Goal: Task Accomplishment & Management: Use online tool/utility

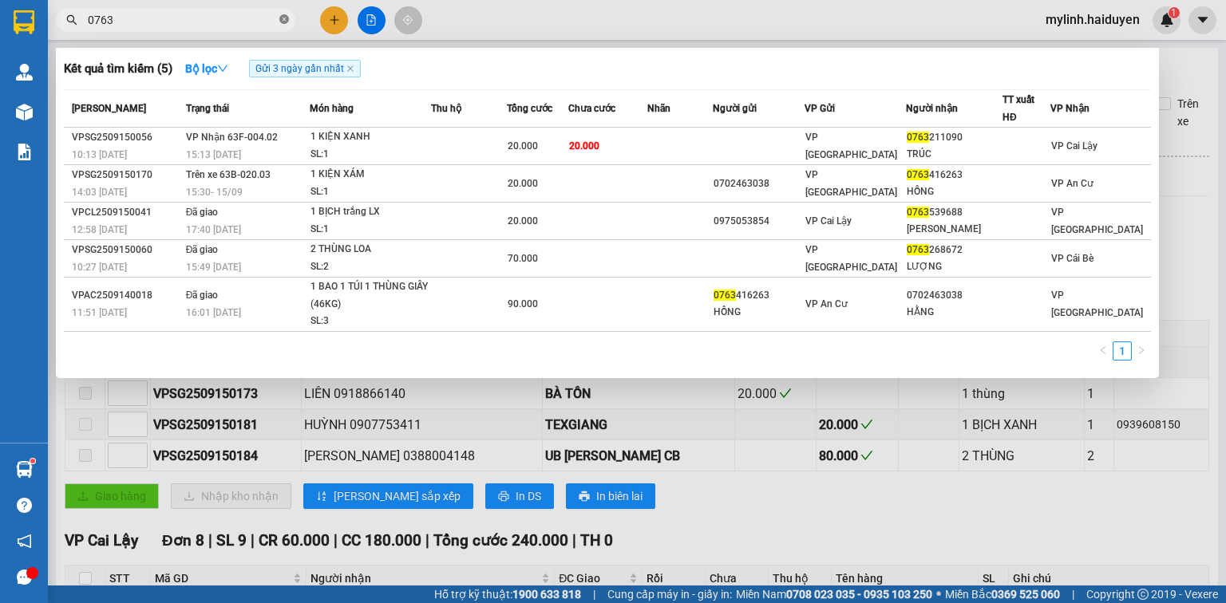
click at [284, 24] on icon "close-circle" at bounding box center [284, 19] width 10 height 10
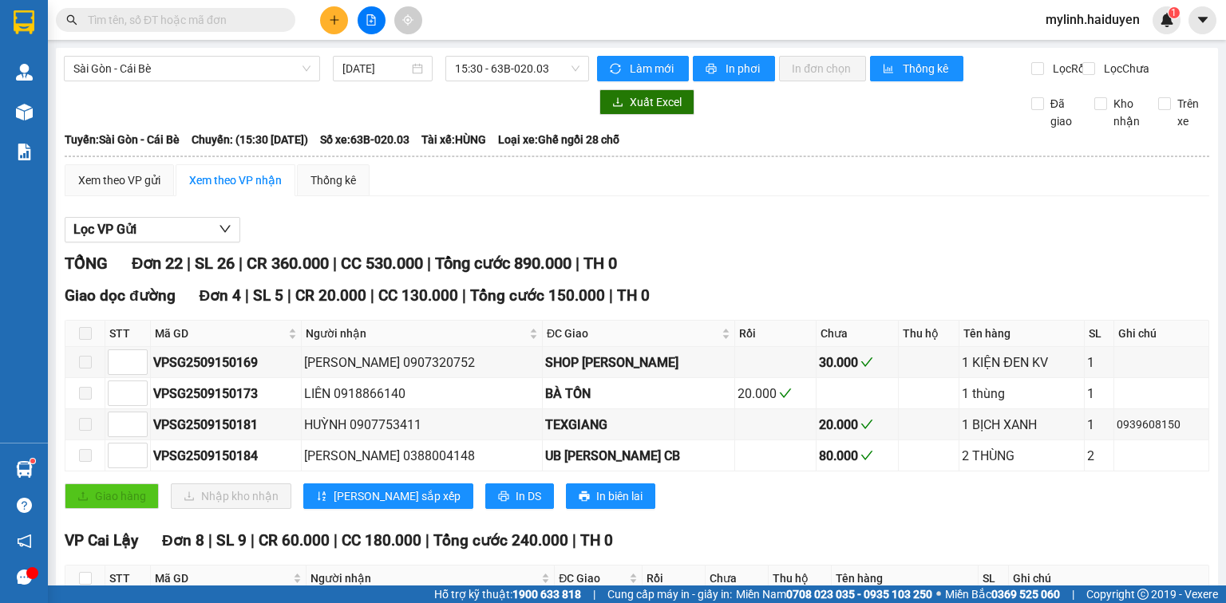
click at [264, 26] on input "text" at bounding box center [182, 20] width 188 height 18
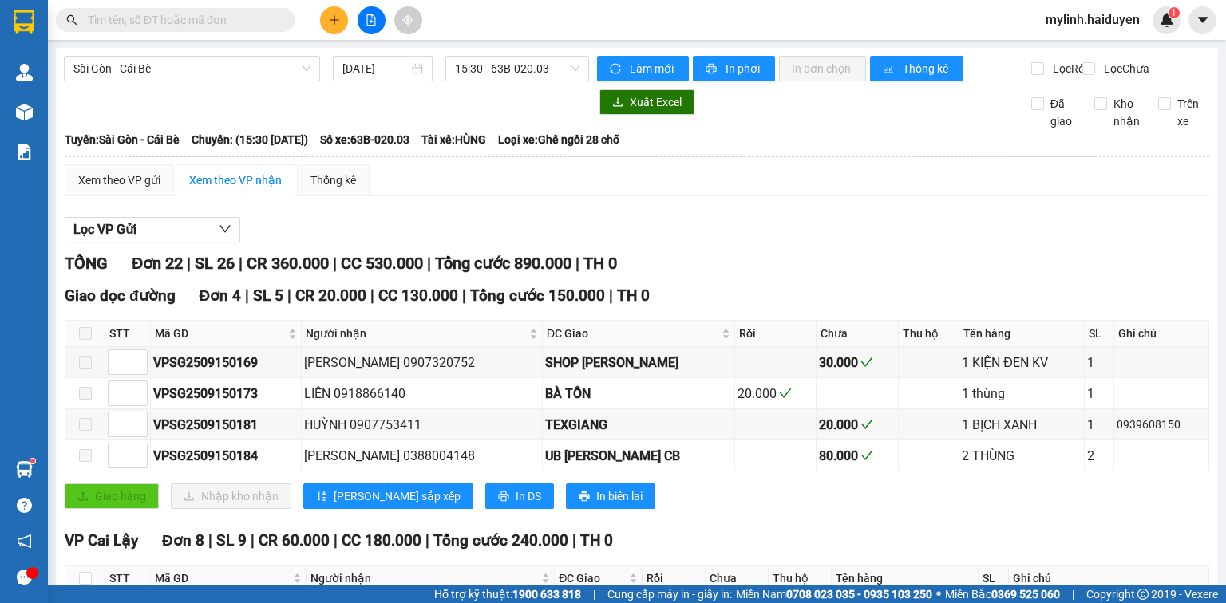
click at [264, 26] on input "text" at bounding box center [182, 20] width 188 height 18
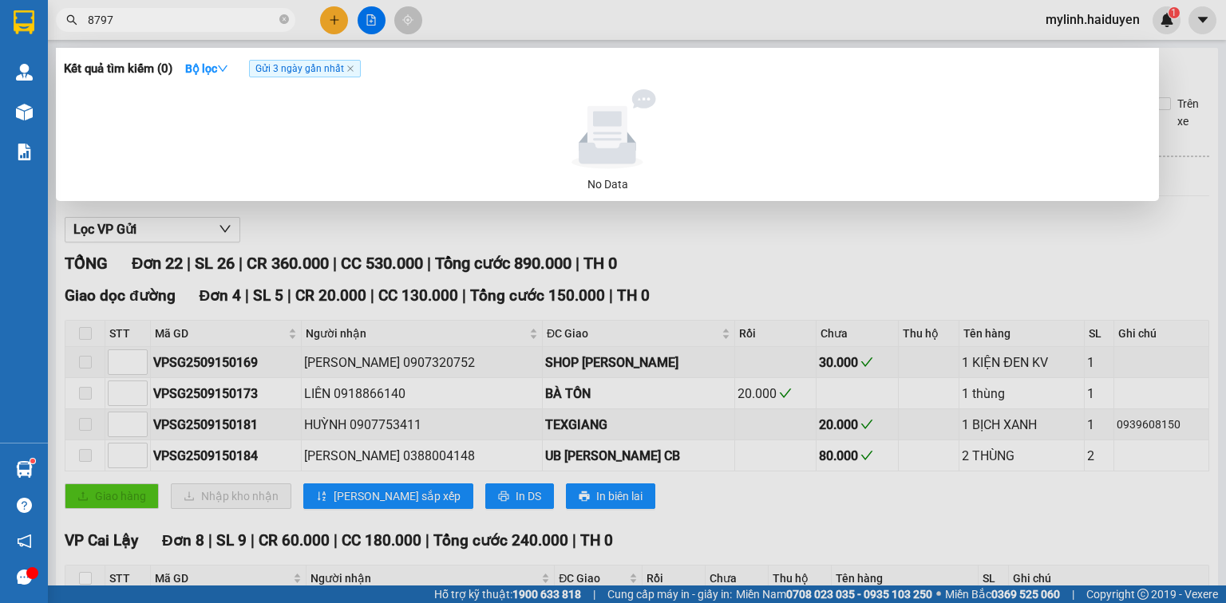
click at [240, 14] on input "8797" at bounding box center [182, 20] width 188 height 18
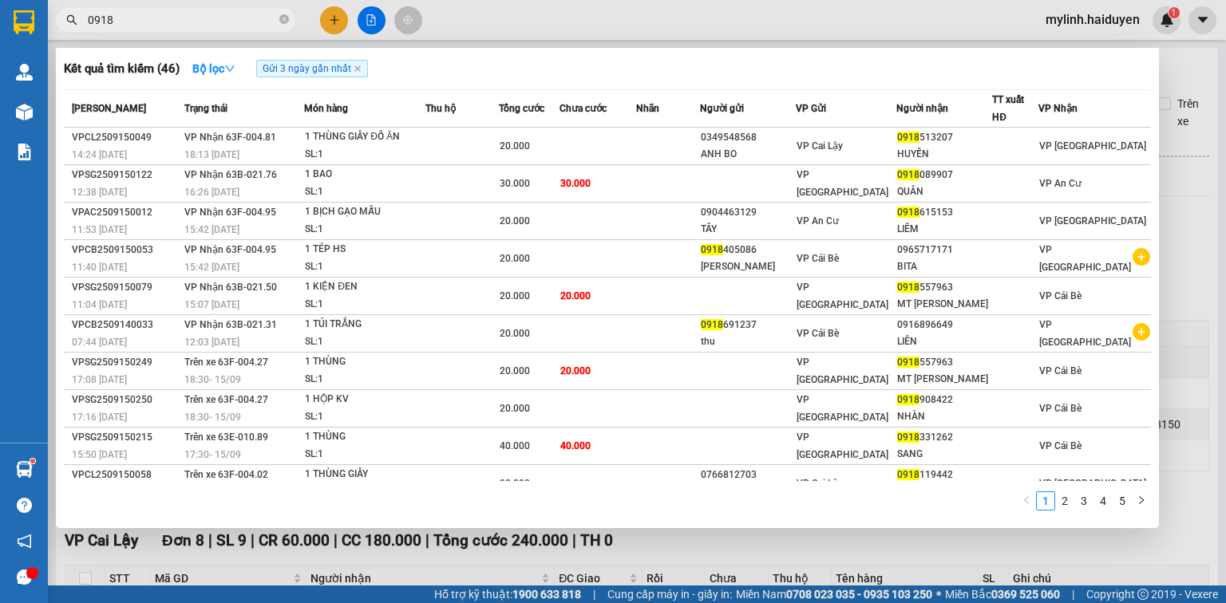
click at [238, 23] on input "0918" at bounding box center [182, 20] width 188 height 18
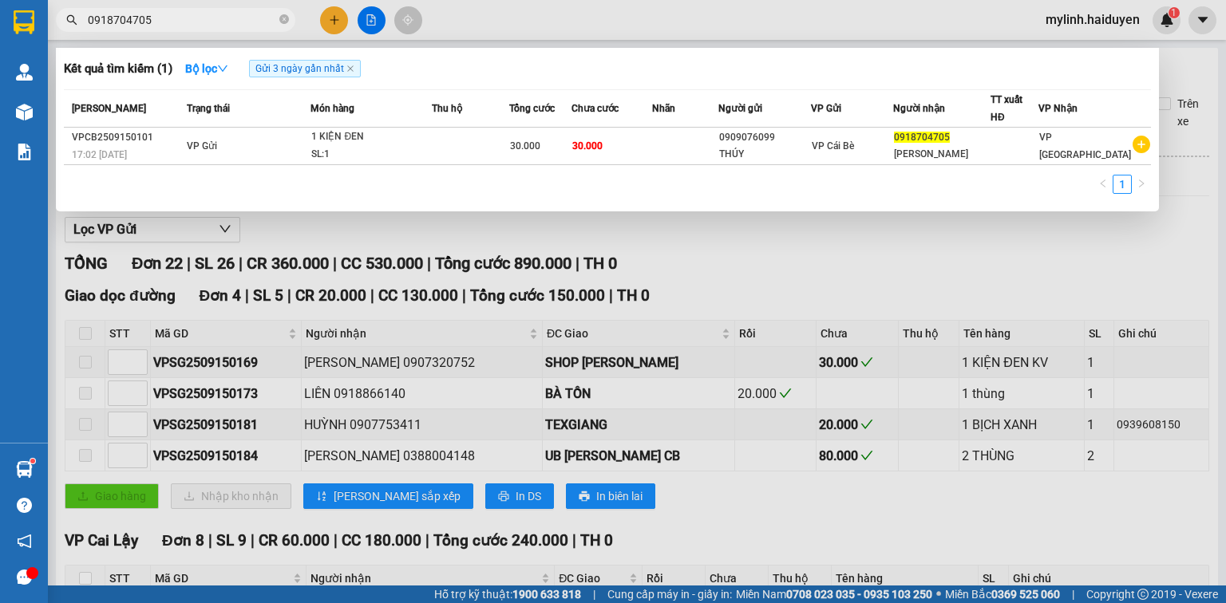
type input "0918704705"
click at [284, 19] on icon "close-circle" at bounding box center [284, 19] width 10 height 10
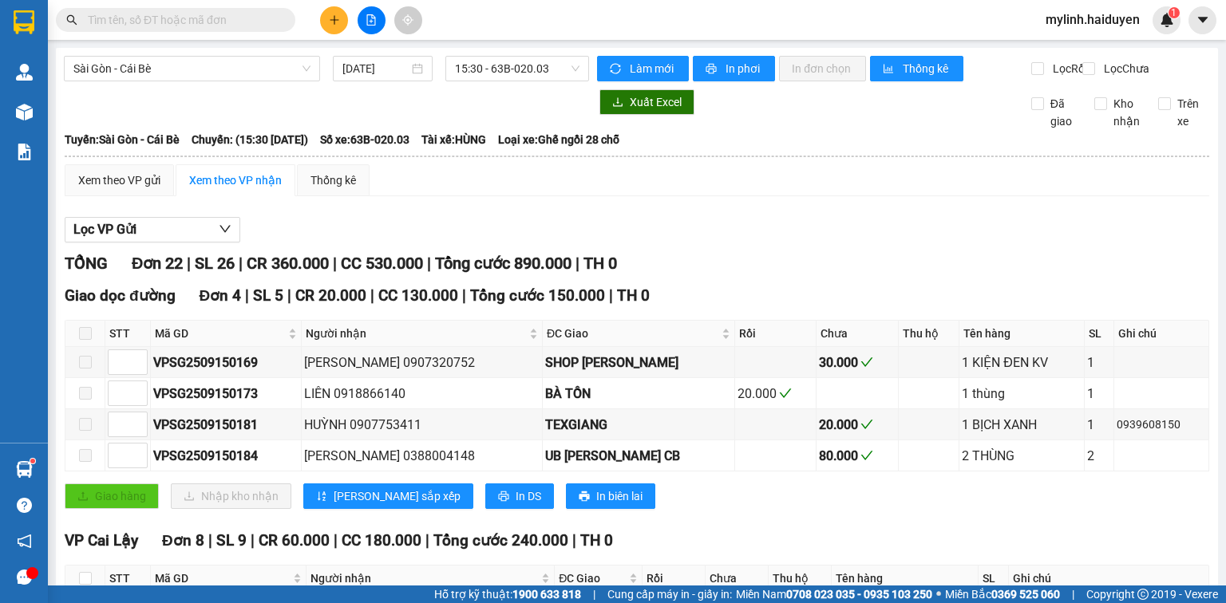
click at [228, 31] on span at bounding box center [175, 20] width 239 height 24
click at [230, 25] on input "text" at bounding box center [182, 20] width 188 height 18
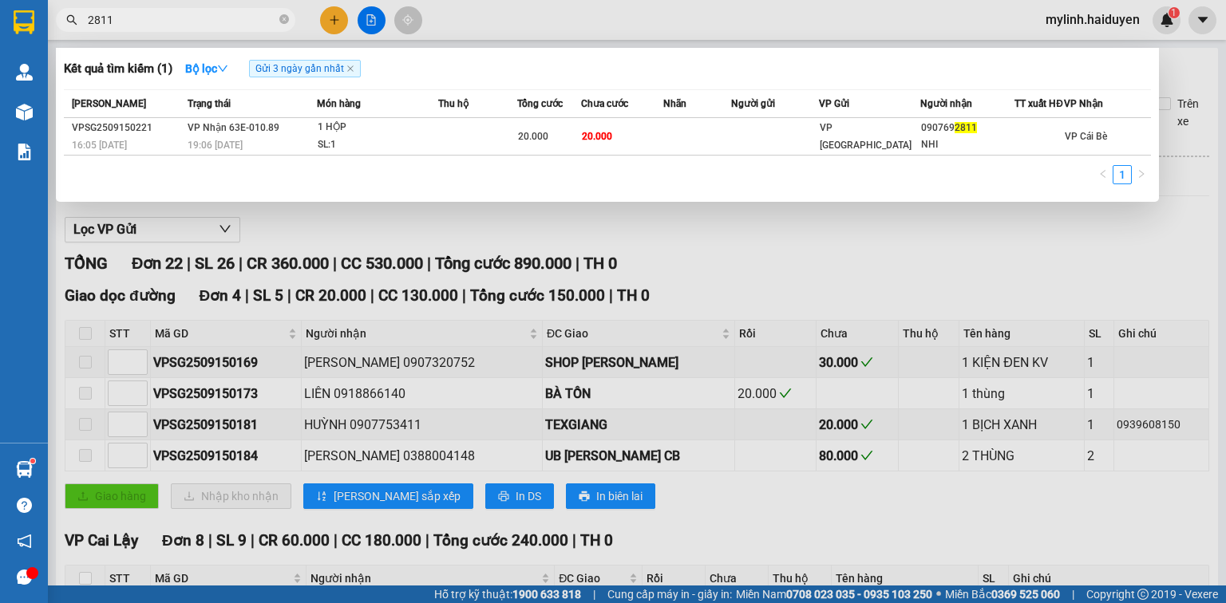
type input "2811"
click at [263, 22] on input "2811" at bounding box center [182, 20] width 188 height 18
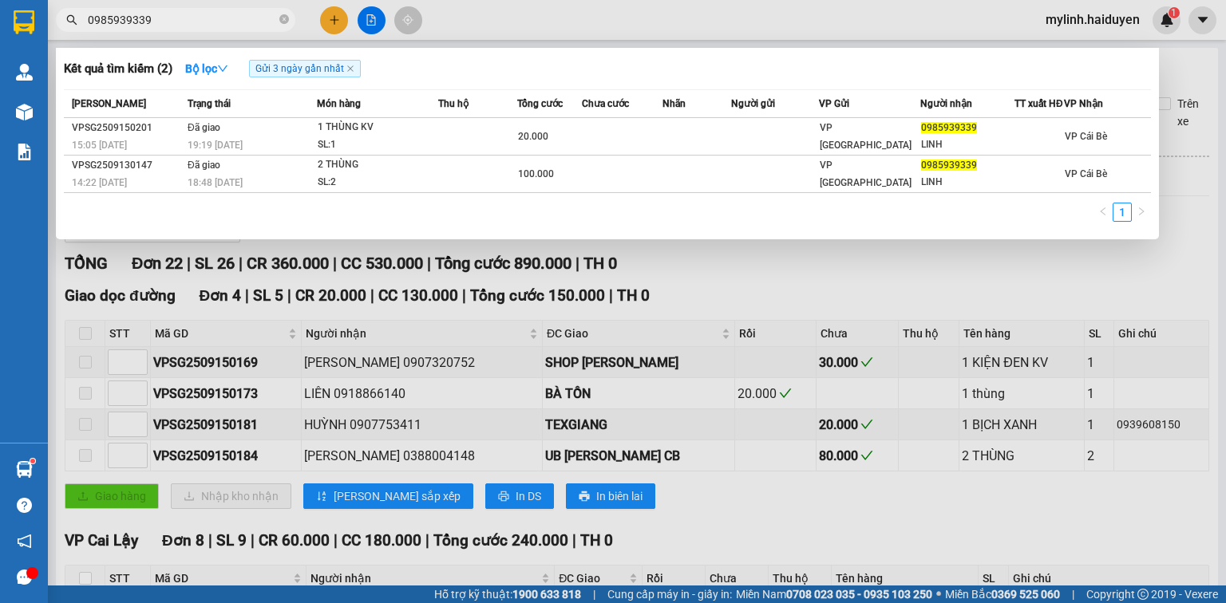
click at [231, 26] on input "0985939339" at bounding box center [182, 20] width 188 height 18
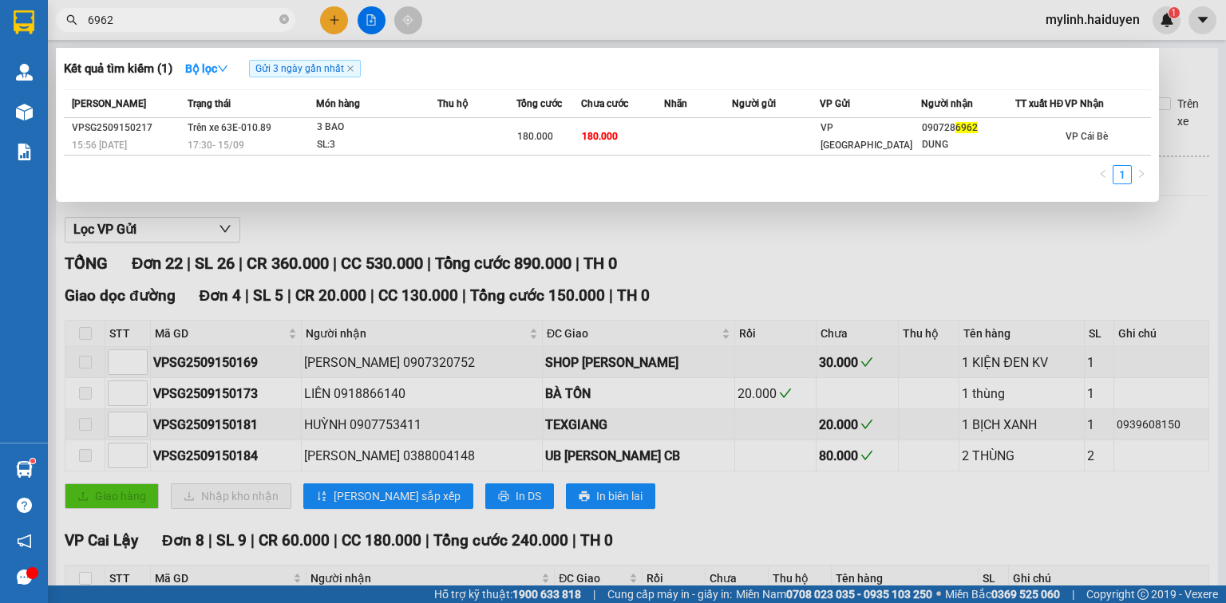
type input "6962"
